Goal: Task Accomplishment & Management: Manage account settings

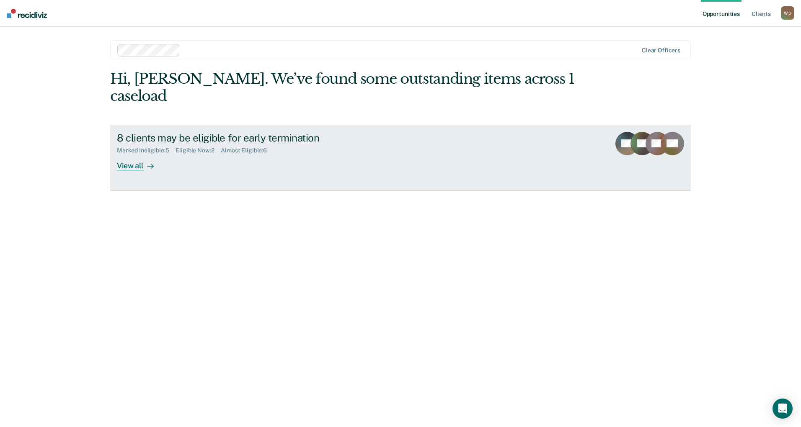
click at [141, 154] on div "View all" at bounding box center [140, 162] width 47 height 16
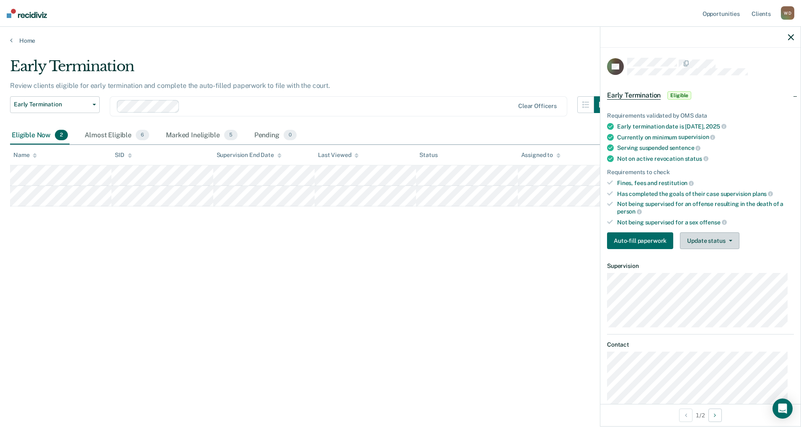
click at [723, 244] on button "Update status" at bounding box center [709, 240] width 59 height 17
click at [717, 279] on button "Mark Ineligible" at bounding box center [720, 274] width 81 height 13
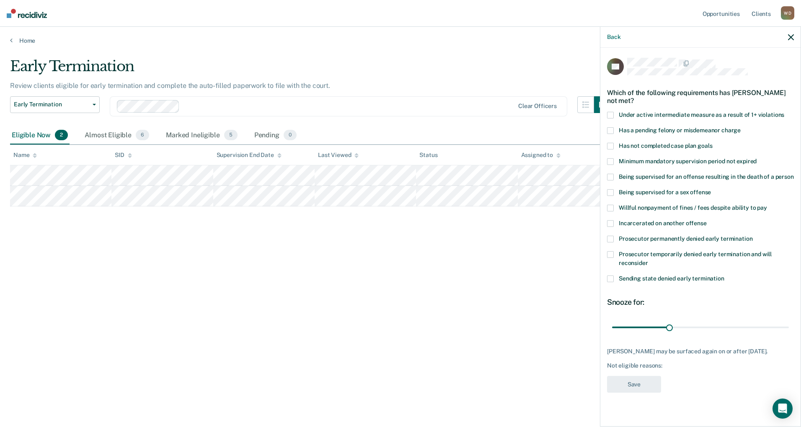
click at [614, 206] on label "Willful nonpayment of fines / fees despite ability to pay" at bounding box center [700, 209] width 187 height 9
click at [784, 325] on input "range" at bounding box center [700, 327] width 177 height 15
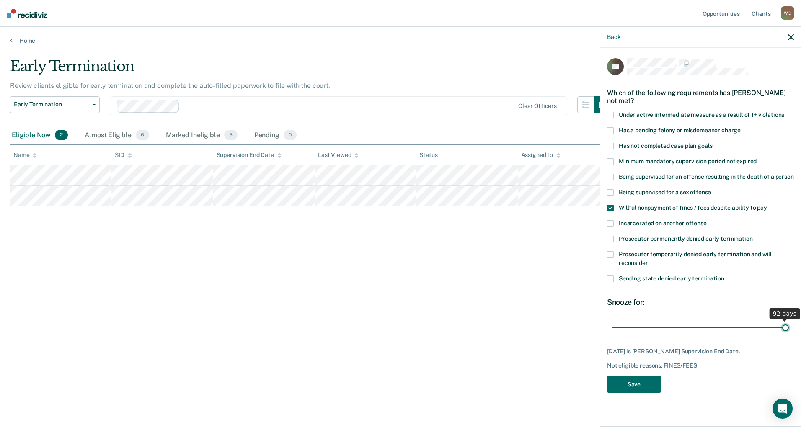
drag, startPoint x: 784, startPoint y: 325, endPoint x: 798, endPoint y: 318, distance: 16.3
type input "92"
click at [788, 320] on input "range" at bounding box center [700, 327] width 177 height 15
click at [660, 376] on button "Save" at bounding box center [634, 384] width 54 height 17
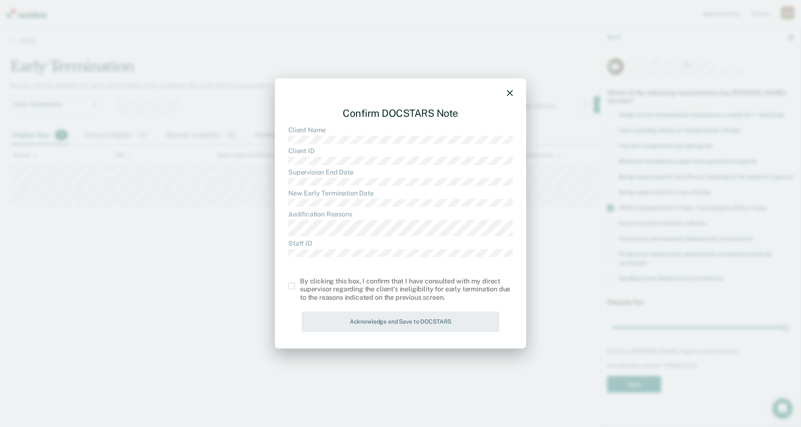
click at [295, 285] on label at bounding box center [294, 286] width 12 height 7
click at [300, 283] on input "checkbox" at bounding box center [300, 283] width 0 height 0
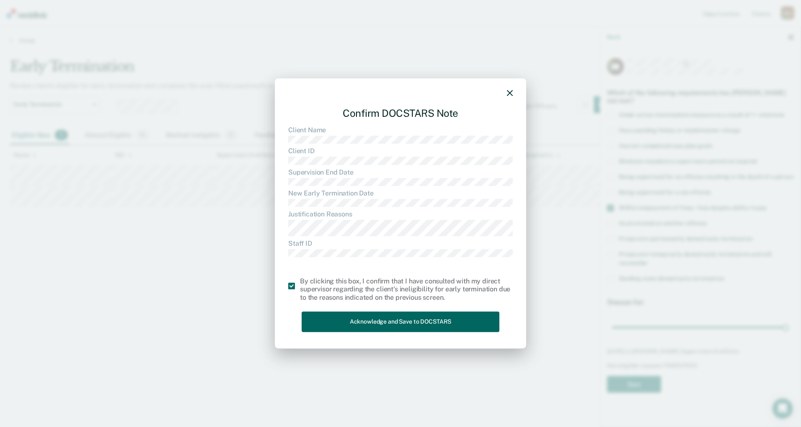
click at [335, 312] on button "Acknowledge and Save to DOCSTARS" at bounding box center [400, 322] width 198 height 21
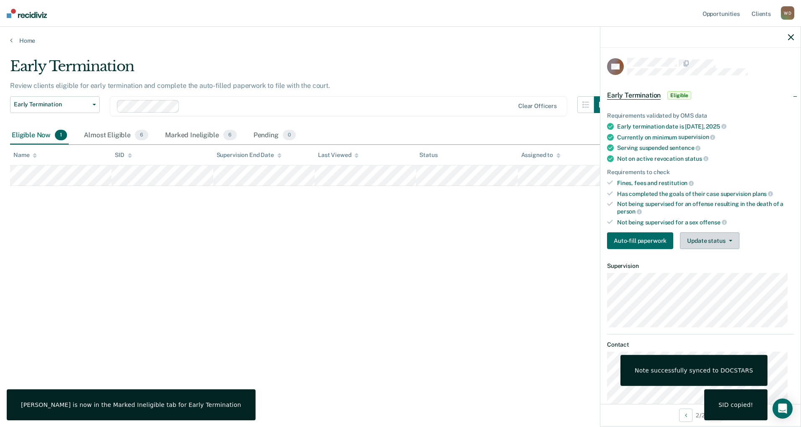
click at [715, 240] on button "Update status" at bounding box center [709, 240] width 59 height 17
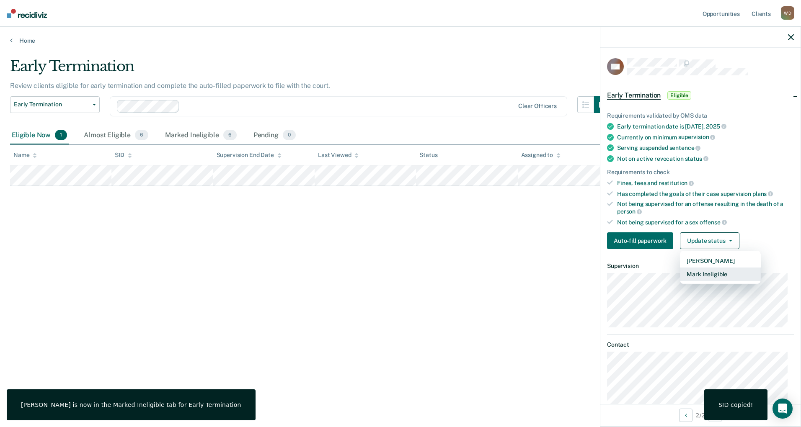
click at [708, 273] on button "Mark Ineligible" at bounding box center [720, 274] width 81 height 13
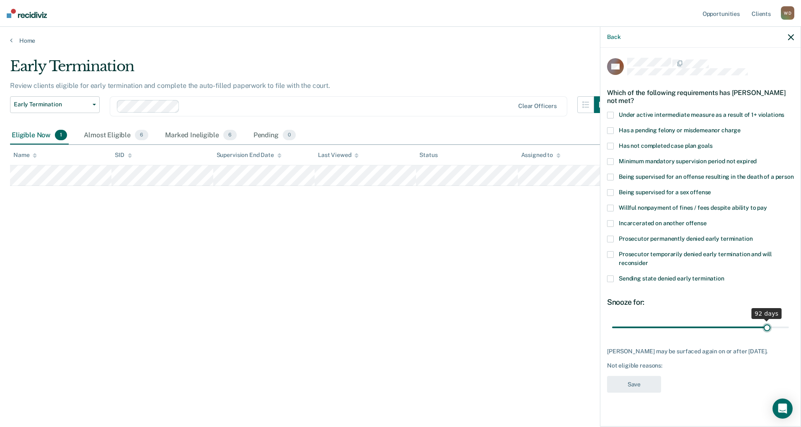
click at [767, 325] on input "range" at bounding box center [700, 327] width 177 height 15
click at [751, 327] on input "range" at bounding box center [700, 327] width 177 height 15
drag, startPoint x: 751, startPoint y: 327, endPoint x: 747, endPoint y: 330, distance: 5.4
type input "80"
click at [747, 330] on input "range" at bounding box center [700, 327] width 177 height 15
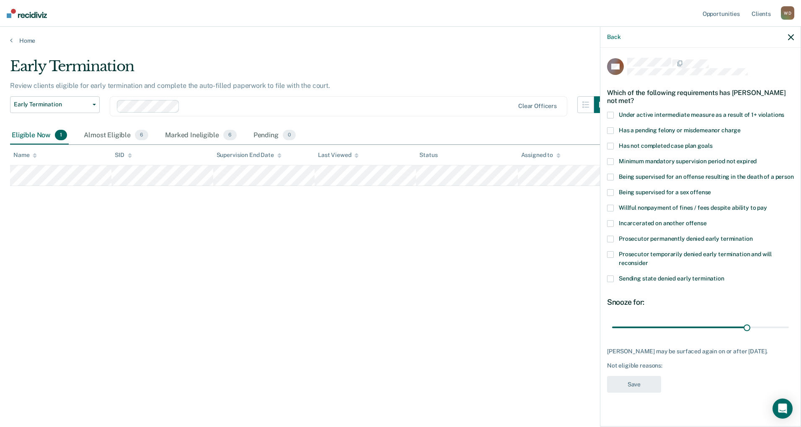
click at [609, 144] on span at bounding box center [610, 146] width 7 height 7
click at [642, 382] on button "Save" at bounding box center [634, 384] width 54 height 17
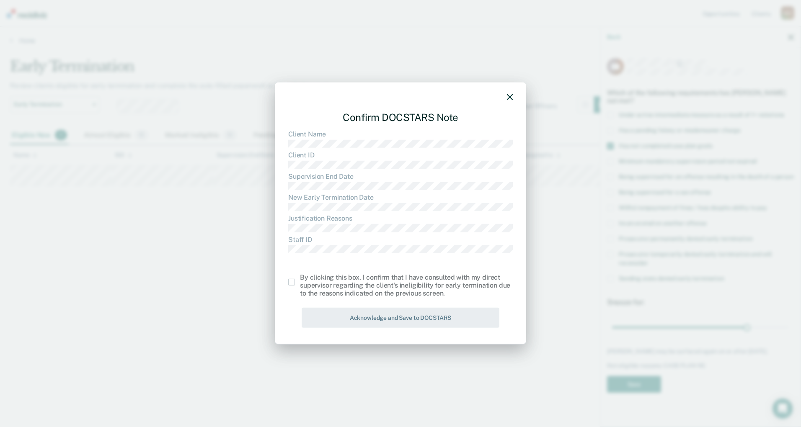
click at [296, 281] on label at bounding box center [294, 282] width 12 height 7
click at [300, 279] on input "checkbox" at bounding box center [300, 279] width 0 height 0
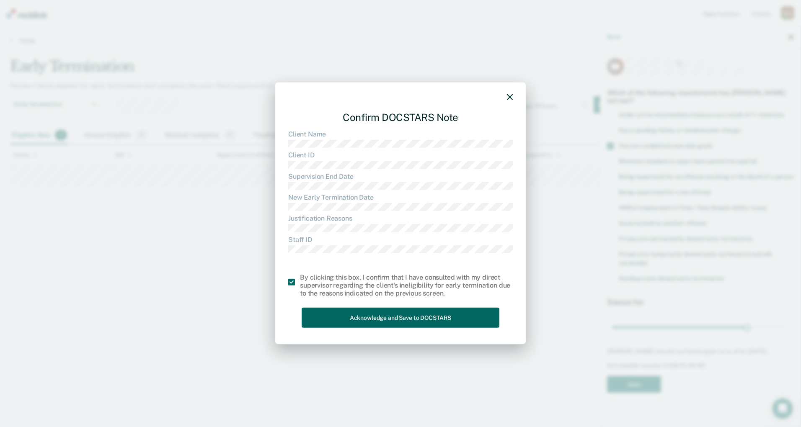
click at [361, 322] on button "Acknowledge and Save to DOCSTARS" at bounding box center [400, 317] width 198 height 21
